Goal: Information Seeking & Learning: Check status

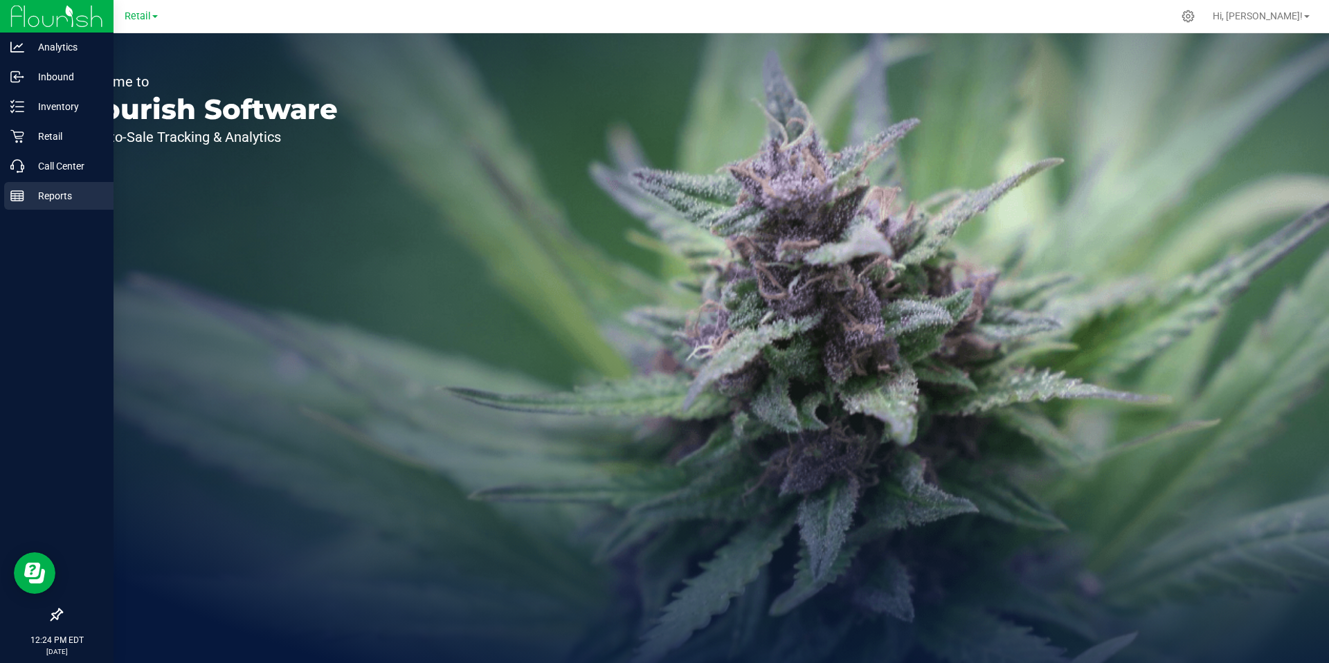
click at [24, 195] on rect at bounding box center [17, 196] width 12 height 10
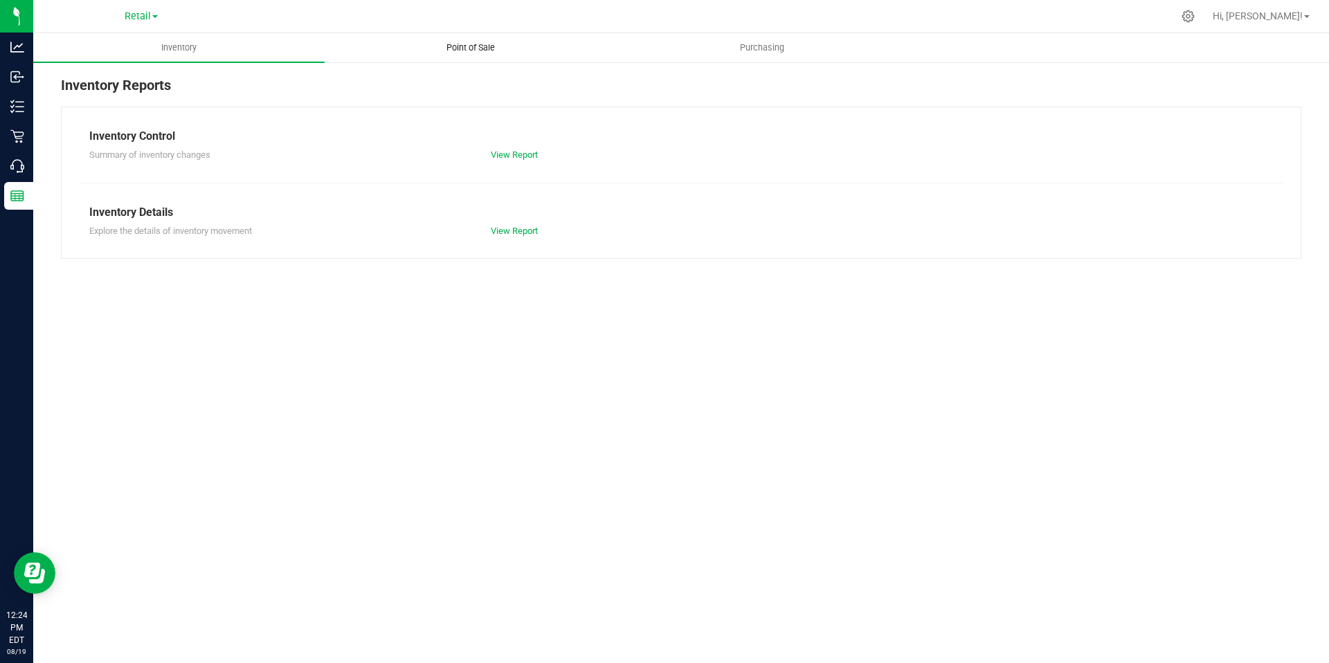
click at [471, 46] on span "Point of Sale" at bounding box center [471, 48] width 86 height 12
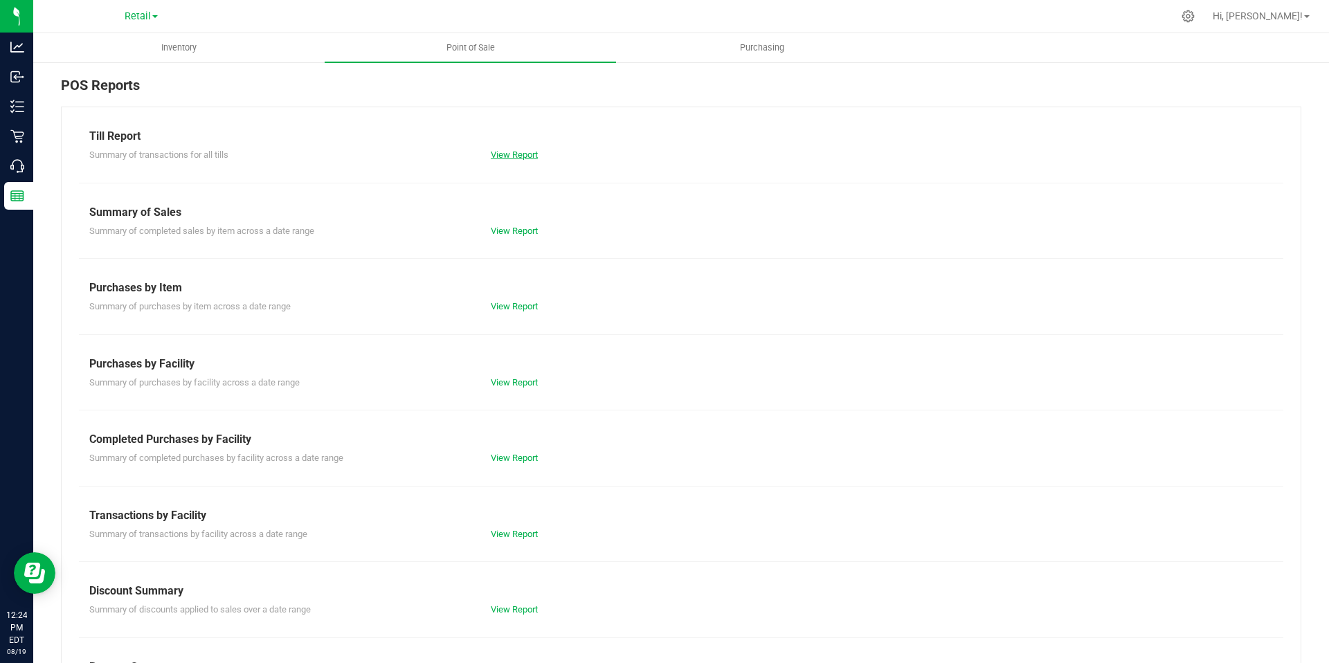
click at [520, 152] on link "View Report" at bounding box center [514, 154] width 47 height 10
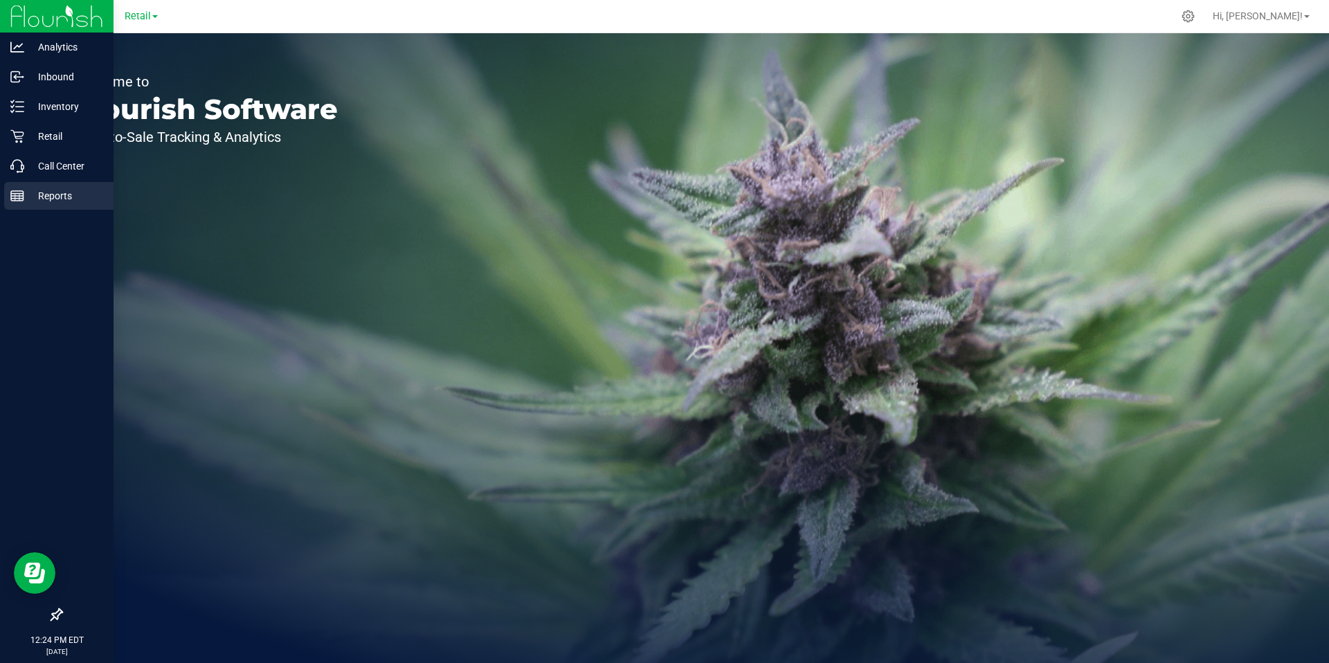
click at [27, 193] on p "Reports" at bounding box center [65, 196] width 83 height 17
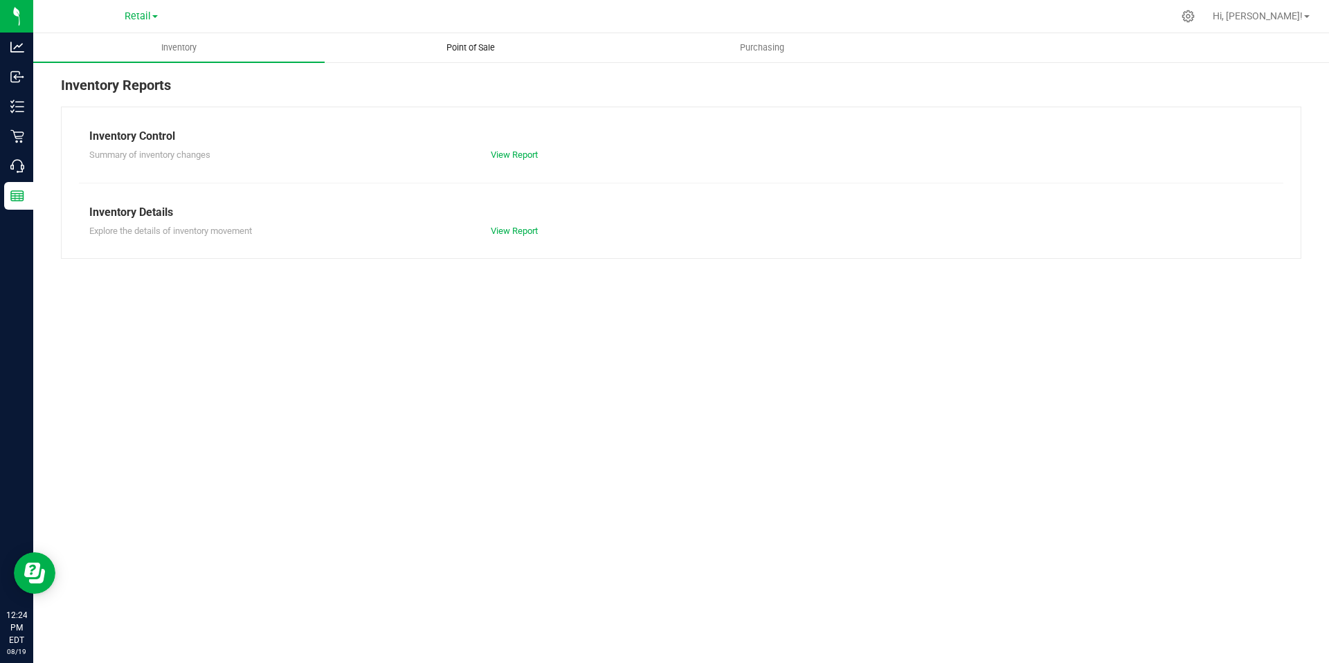
click at [480, 46] on span "Point of Sale" at bounding box center [471, 48] width 86 height 12
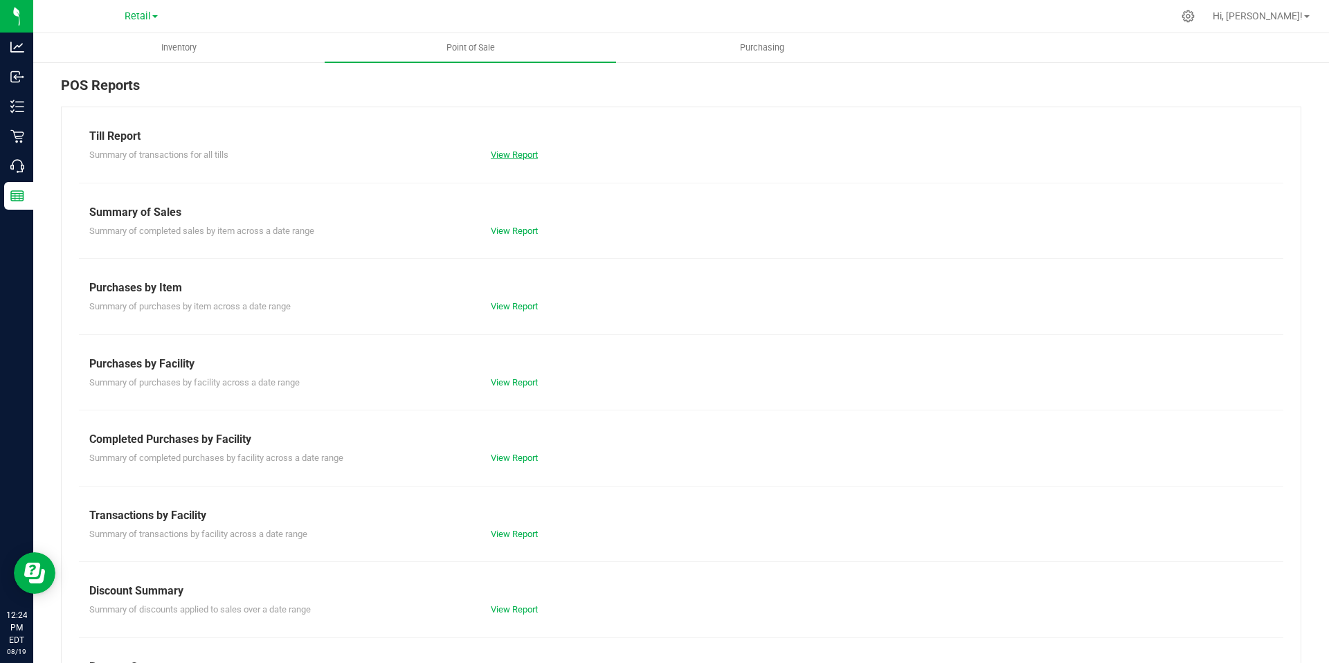
click at [529, 154] on link "View Report" at bounding box center [514, 154] width 47 height 10
